Goal: Navigation & Orientation: Find specific page/section

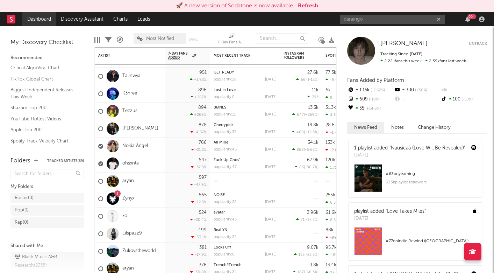
click at [41, 21] on link "Dashboard" at bounding box center [39, 19] width 34 height 14
